Goal: Task Accomplishment & Management: Manage account settings

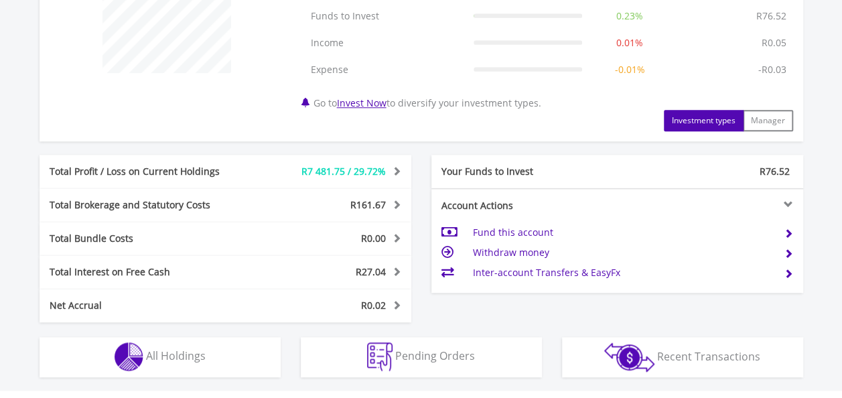
scroll to position [561, 0]
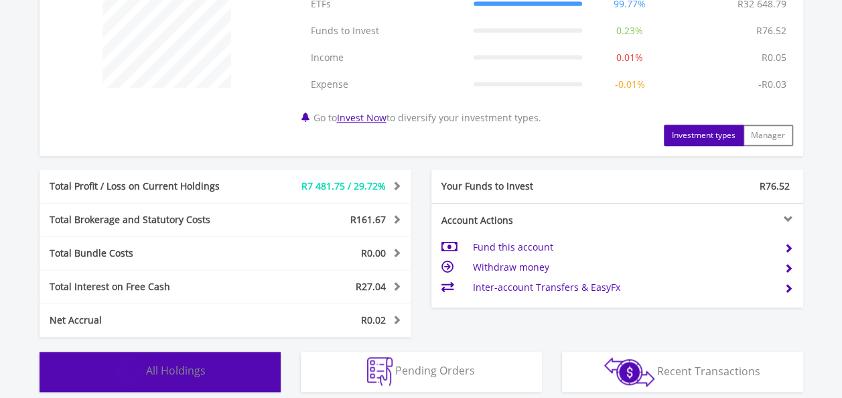
click at [208, 372] on button "Holdings All Holdings" at bounding box center [160, 372] width 241 height 40
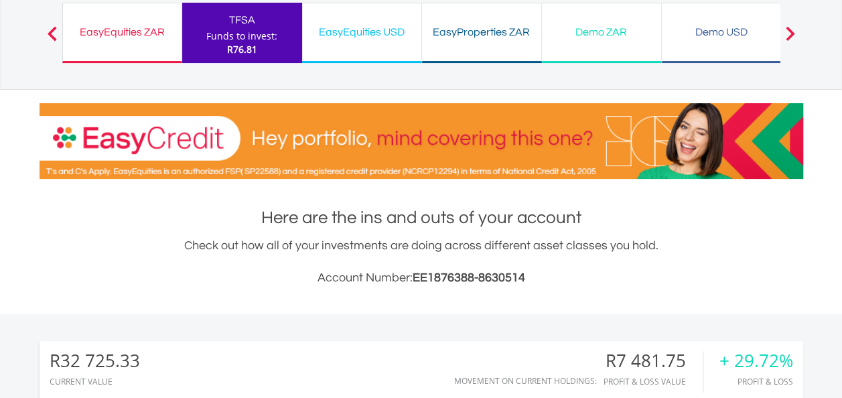
scroll to position [0, 0]
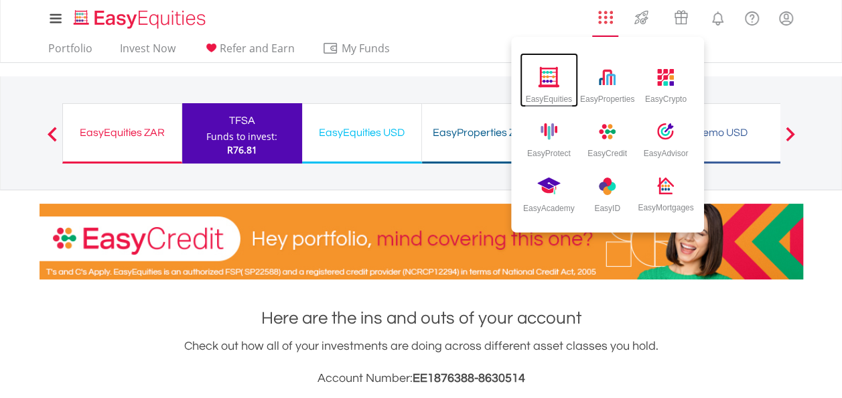
click at [551, 83] on img at bounding box center [549, 76] width 22 height 21
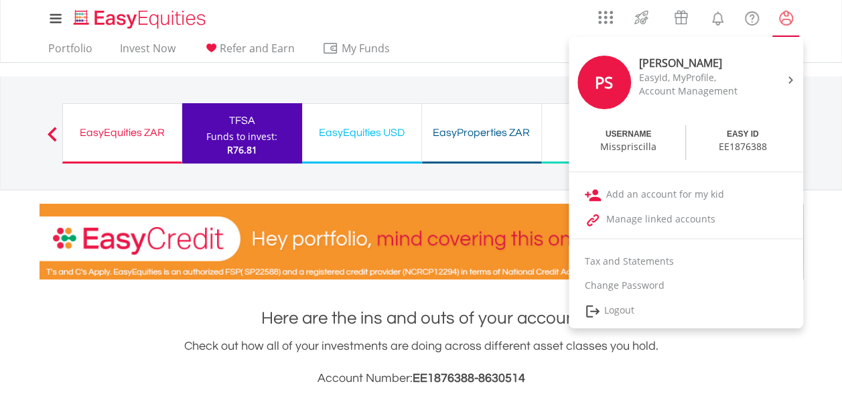
scroll to position [129, 255]
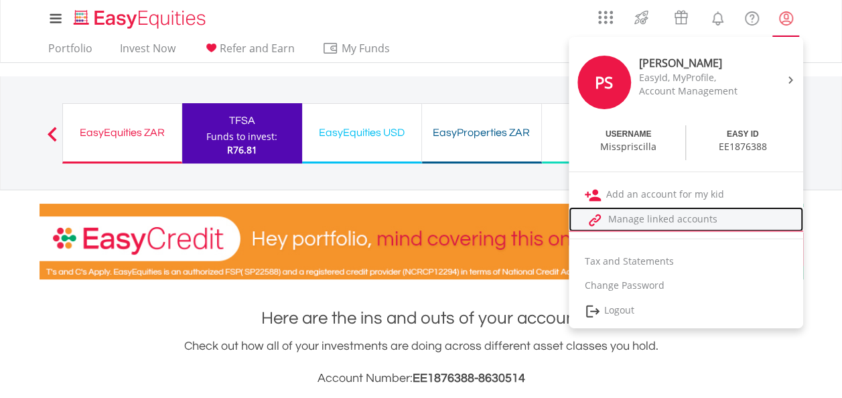
click at [656, 218] on link "Manage linked accounts" at bounding box center [686, 219] width 234 height 25
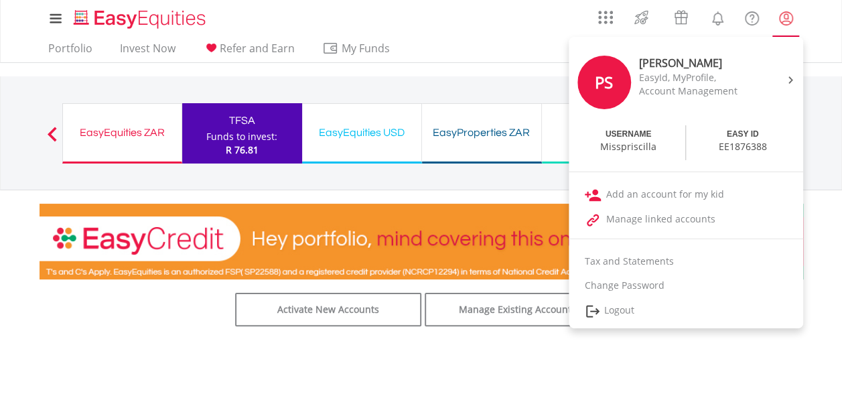
click at [787, 31] on link "My Profile" at bounding box center [786, 17] width 34 height 29
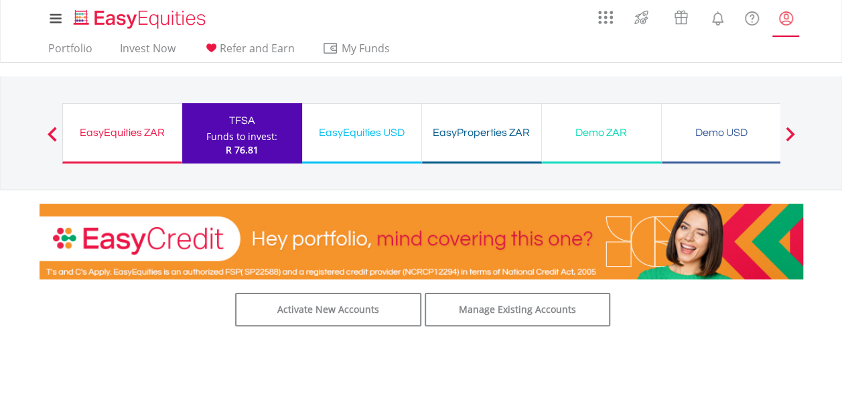
click at [787, 31] on link "My Profile" at bounding box center [786, 17] width 34 height 29
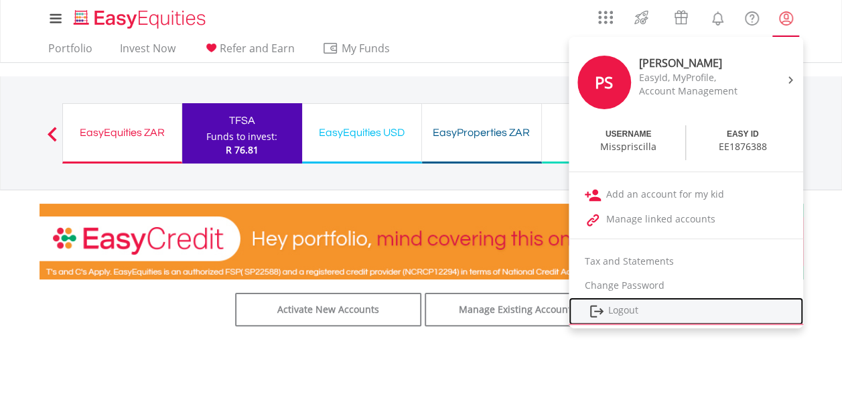
click at [636, 312] on link "Logout" at bounding box center [686, 310] width 234 height 27
